Goal: Information Seeking & Learning: Learn about a topic

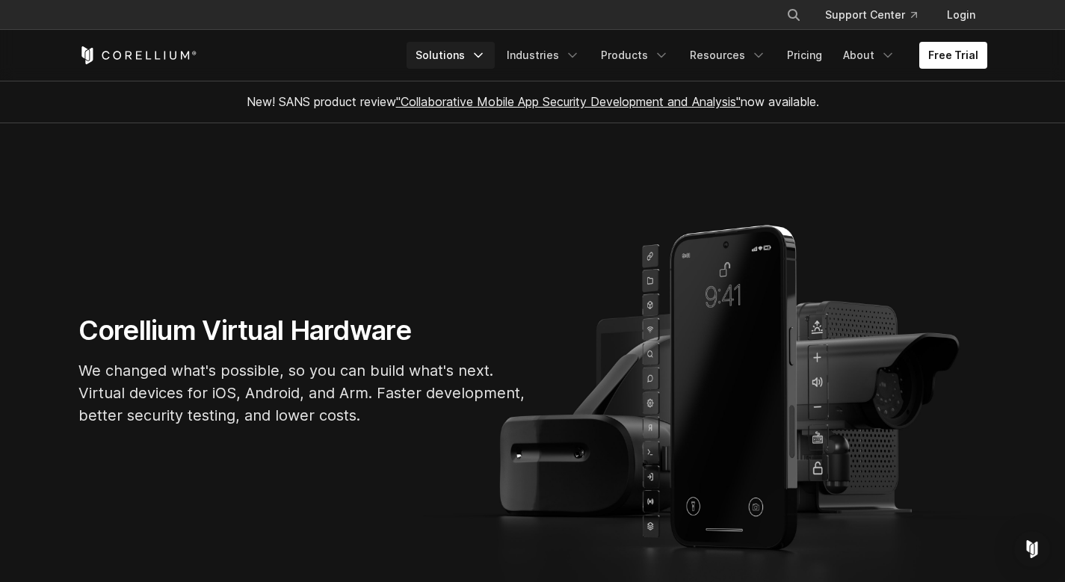
click at [455, 54] on link "Solutions" at bounding box center [450, 55] width 88 height 27
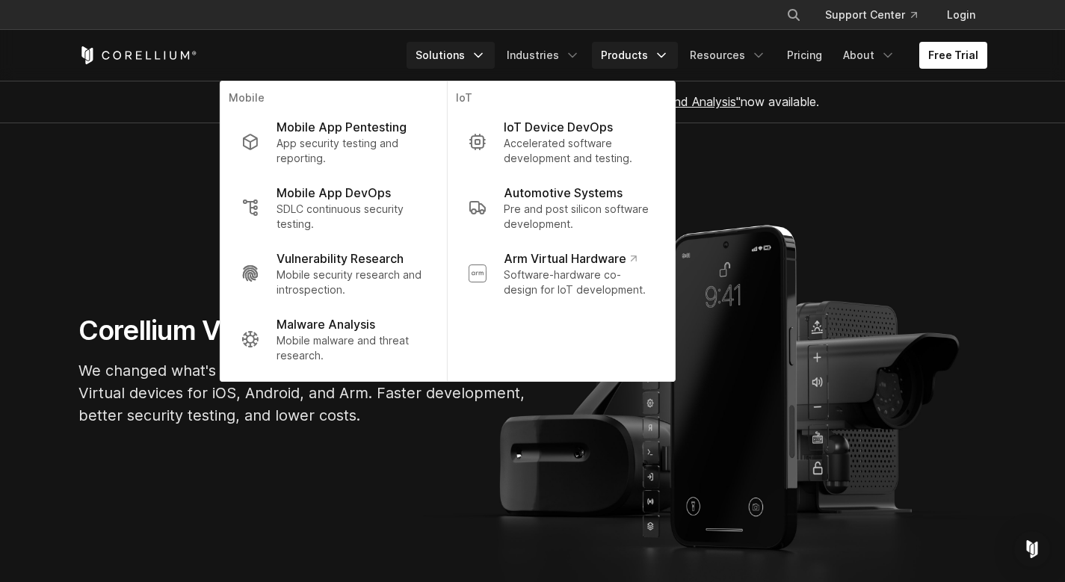
click at [629, 65] on link "Products" at bounding box center [635, 55] width 86 height 27
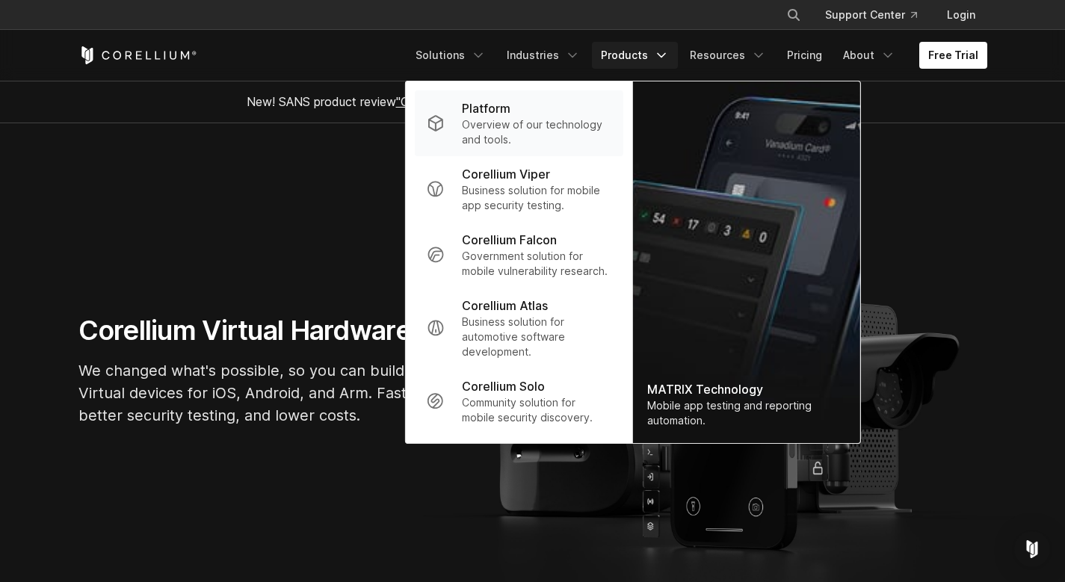
click at [553, 121] on p "Overview of our technology and tools." at bounding box center [536, 132] width 149 height 30
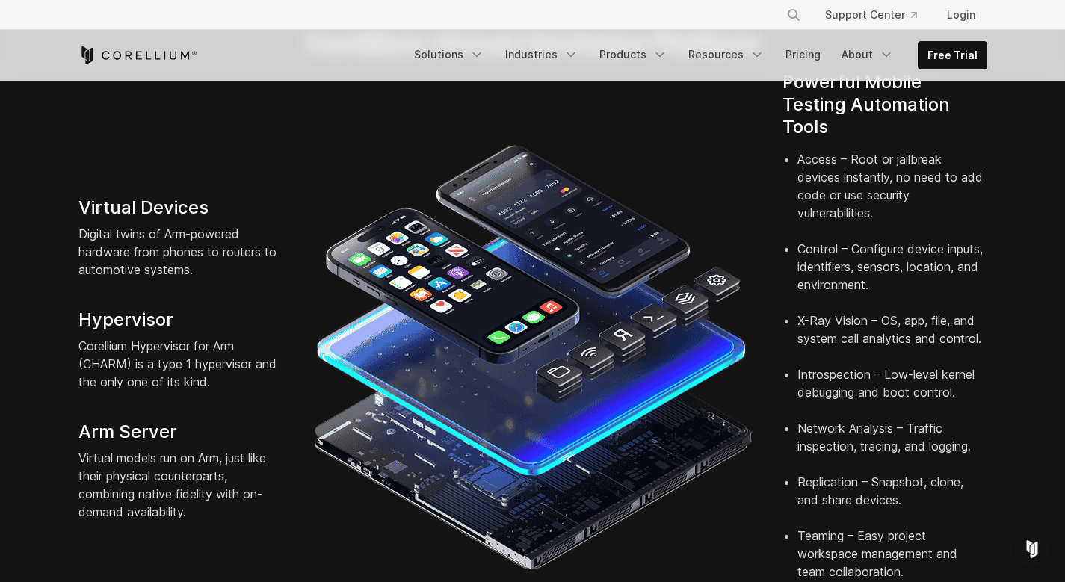
scroll to position [359, 0]
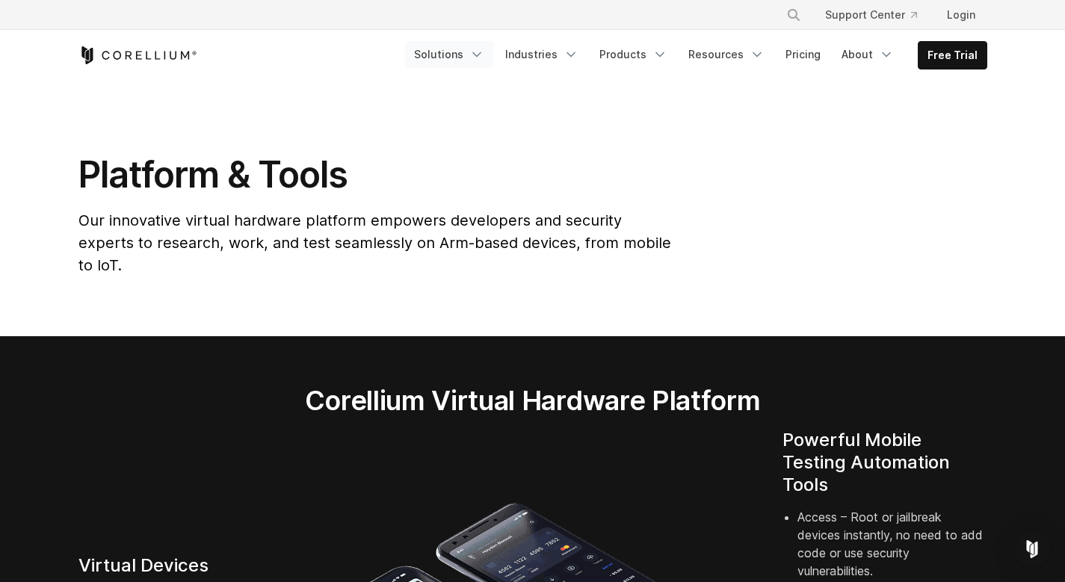
click at [459, 60] on link "Solutions" at bounding box center [449, 54] width 88 height 27
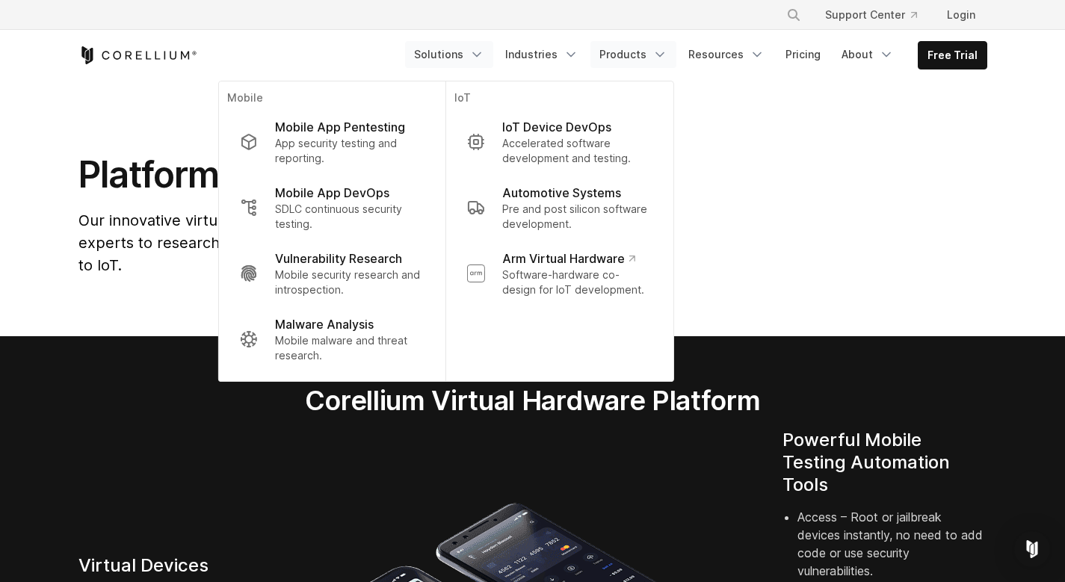
click at [628, 51] on link "Products" at bounding box center [633, 54] width 86 height 27
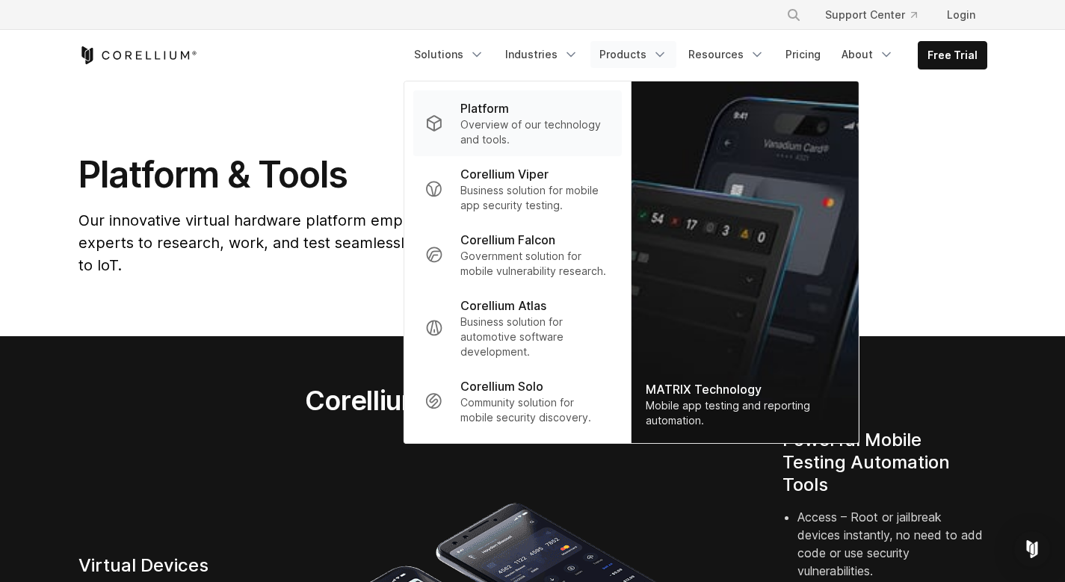
click at [551, 140] on p "Overview of our technology and tools." at bounding box center [534, 132] width 149 height 30
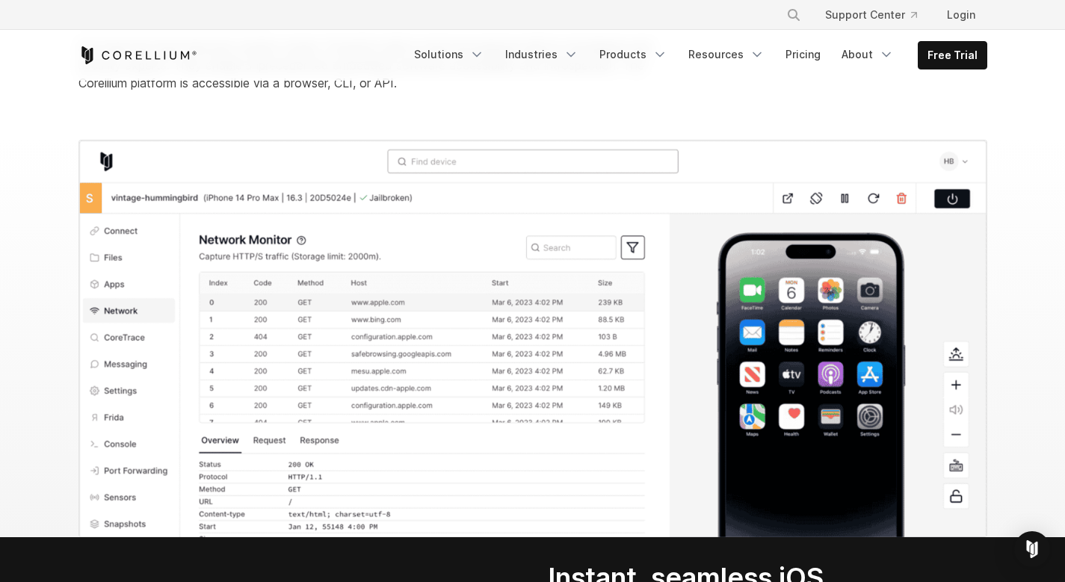
scroll to position [1614, 0]
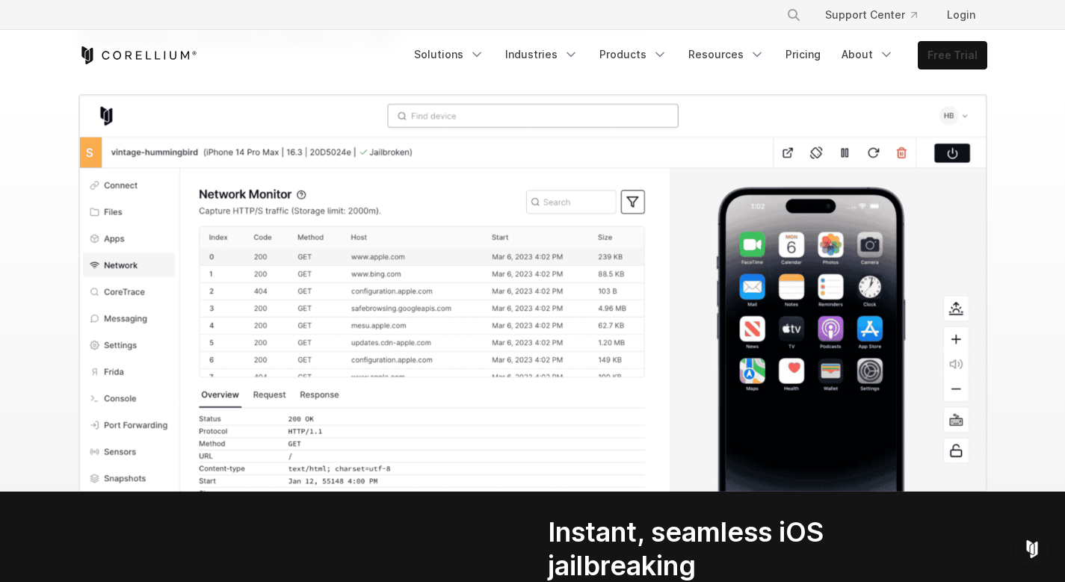
click at [944, 51] on link "Free Trial" at bounding box center [952, 55] width 68 height 27
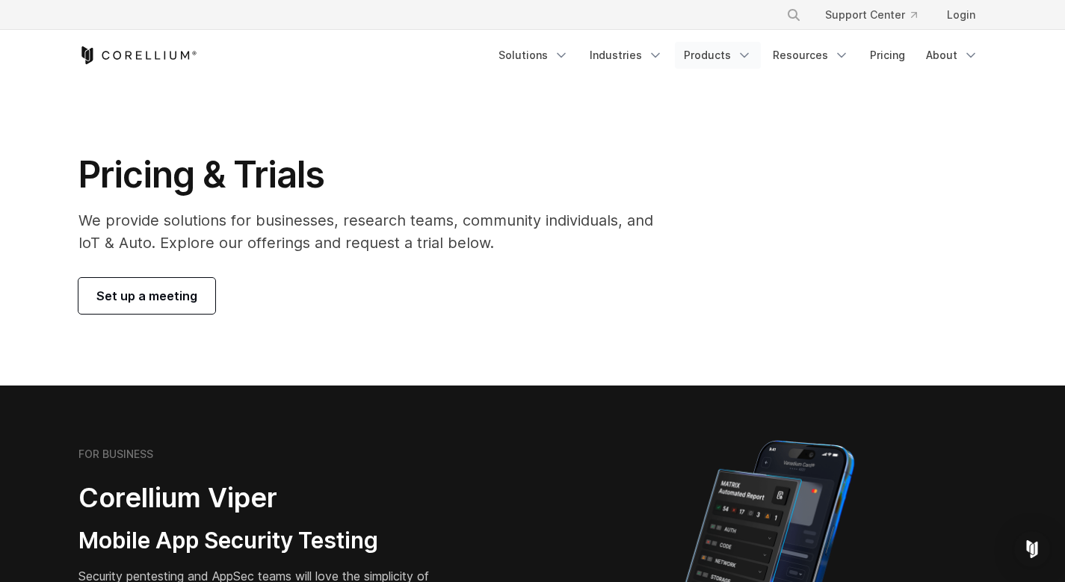
click at [722, 61] on link "Products" at bounding box center [718, 55] width 86 height 27
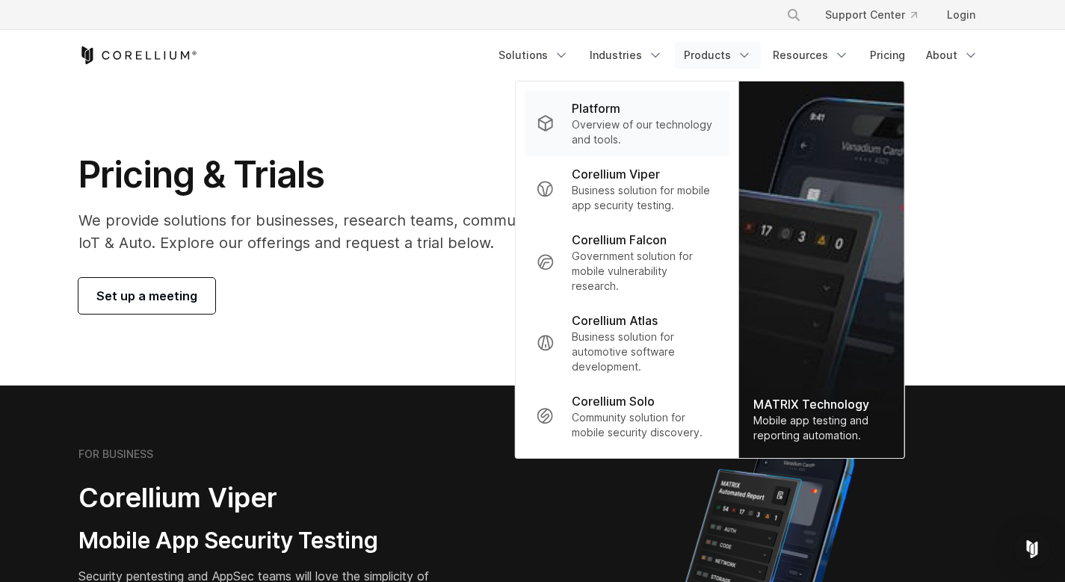
click at [651, 114] on div "Platform" at bounding box center [643, 108] width 145 height 18
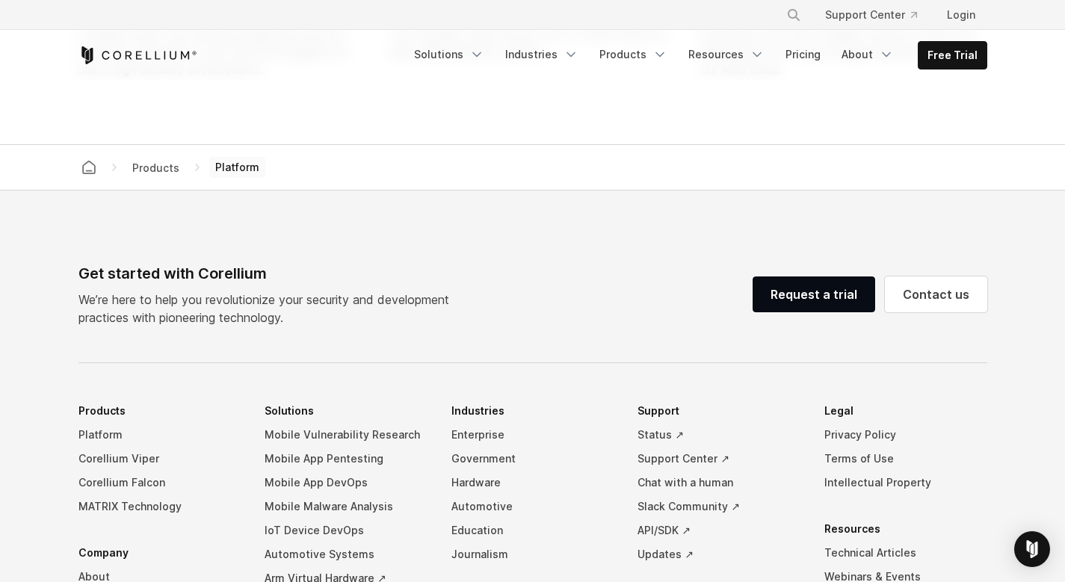
scroll to position [6365, 0]
